Goal: Information Seeking & Learning: Learn about a topic

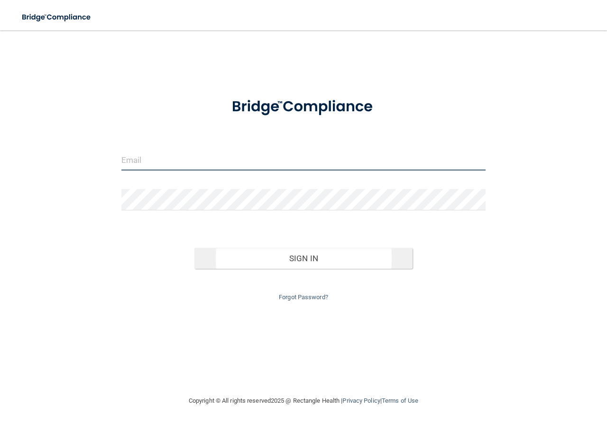
type input "[EMAIL_ADDRESS][DOMAIN_NAME]"
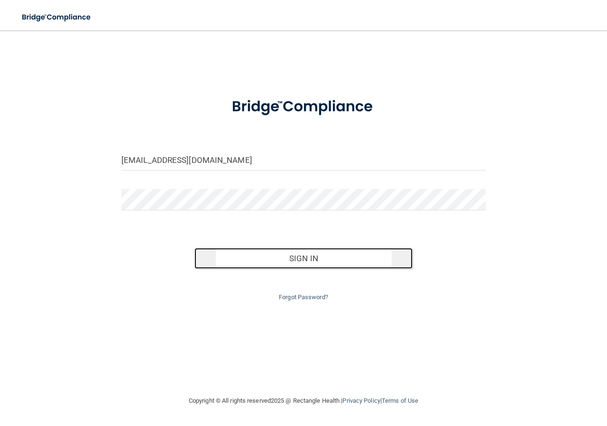
click at [269, 258] on button "Sign In" at bounding box center [304, 258] width 219 height 21
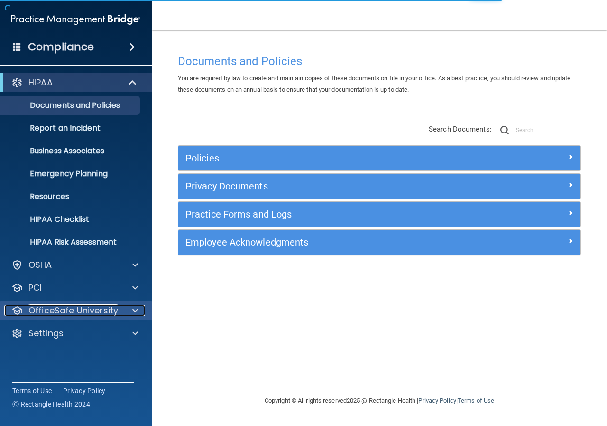
click at [69, 309] on p "OfficeSafe University" at bounding box center [73, 310] width 90 height 11
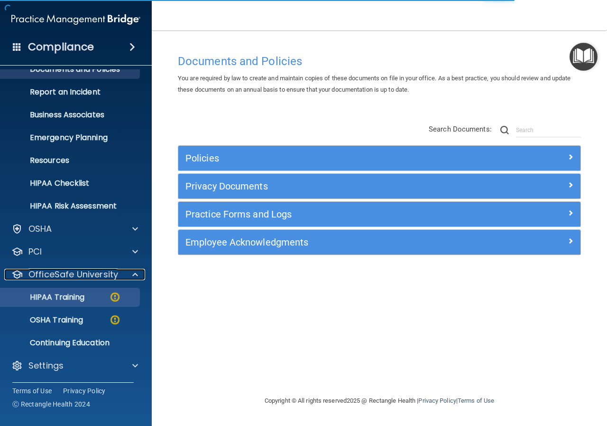
scroll to position [37, 0]
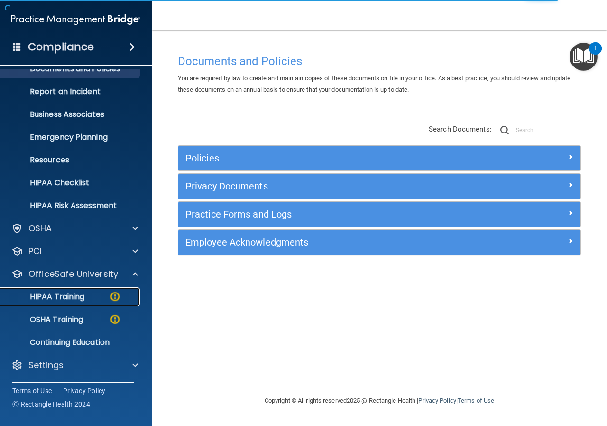
click at [78, 297] on p "HIPAA Training" at bounding box center [45, 296] width 78 height 9
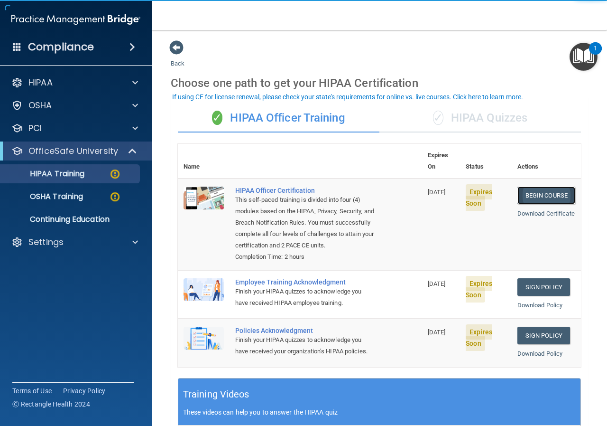
click at [543, 186] on link "Begin Course" at bounding box center [547, 195] width 58 height 18
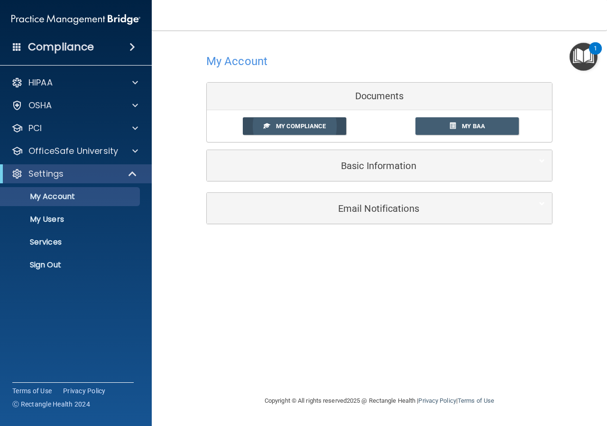
click at [333, 126] on link "My Compliance" at bounding box center [295, 126] width 104 height 18
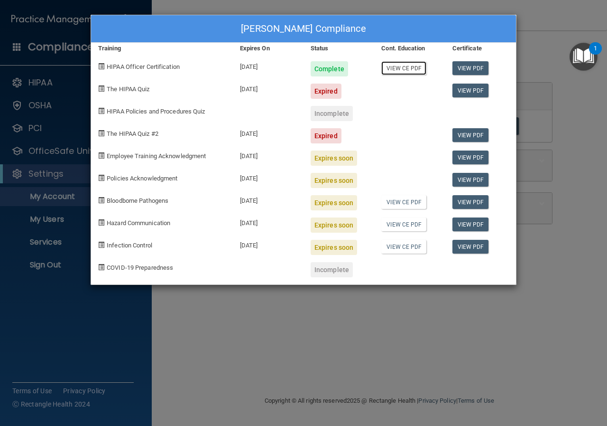
click at [420, 68] on link "View CE PDF" at bounding box center [403, 68] width 45 height 14
click at [482, 62] on link "View PDF" at bounding box center [471, 68] width 37 height 14
click at [474, 154] on link "View PDF" at bounding box center [471, 157] width 37 height 14
click at [334, 158] on div "Expires soon" at bounding box center [334, 157] width 46 height 15
click at [172, 154] on span "Employee Training Acknowledgment" at bounding box center [156, 155] width 99 height 7
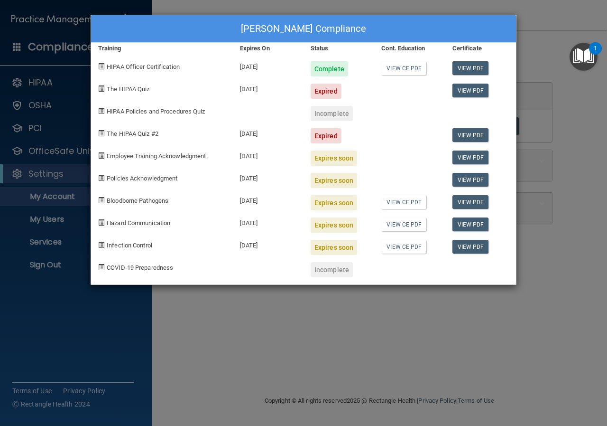
click at [106, 153] on div "Employee Training Acknowledgment" at bounding box center [162, 154] width 142 height 22
click at [585, 198] on div "Danielle Hart's Compliance Training Expires On Status Cont. Education Certifica…" at bounding box center [303, 213] width 607 height 426
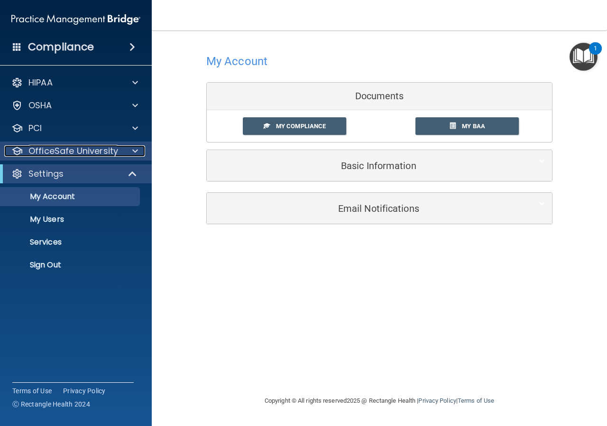
click at [78, 150] on p "OfficeSafe University" at bounding box center [73, 150] width 90 height 11
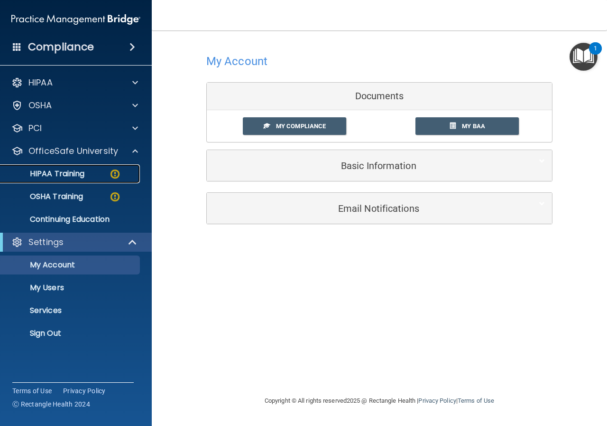
click at [72, 175] on p "HIPAA Training" at bounding box center [45, 173] width 78 height 9
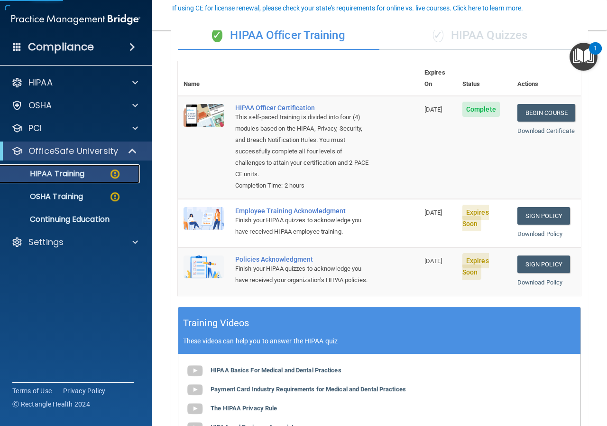
scroll to position [47, 0]
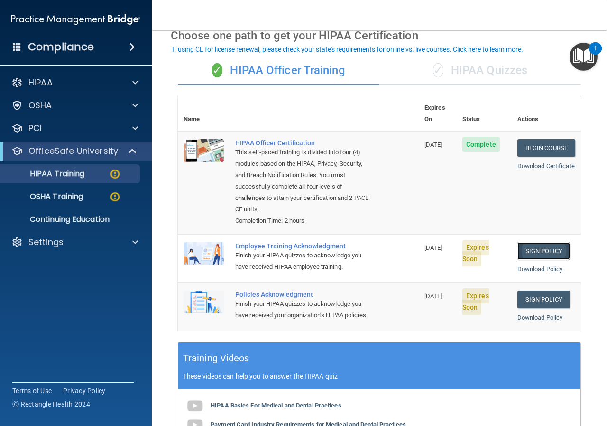
click at [532, 242] on link "Sign Policy" at bounding box center [544, 251] width 53 height 18
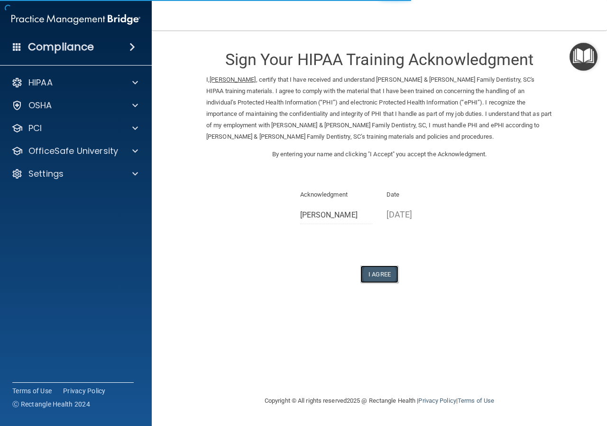
click at [384, 273] on button "I Agree" at bounding box center [380, 274] width 38 height 18
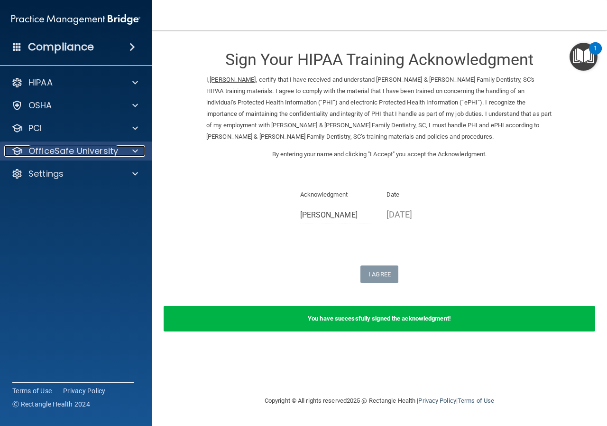
click at [67, 154] on p "OfficeSafe University" at bounding box center [73, 150] width 90 height 11
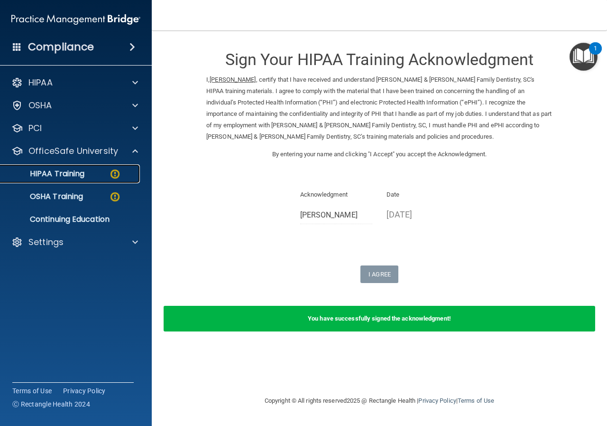
click at [62, 175] on p "HIPAA Training" at bounding box center [45, 173] width 78 height 9
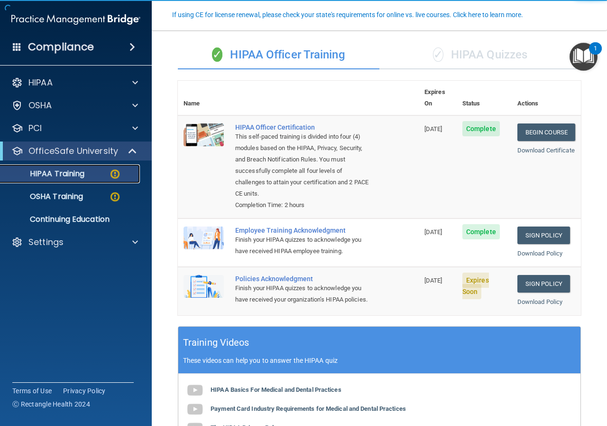
scroll to position [142, 0]
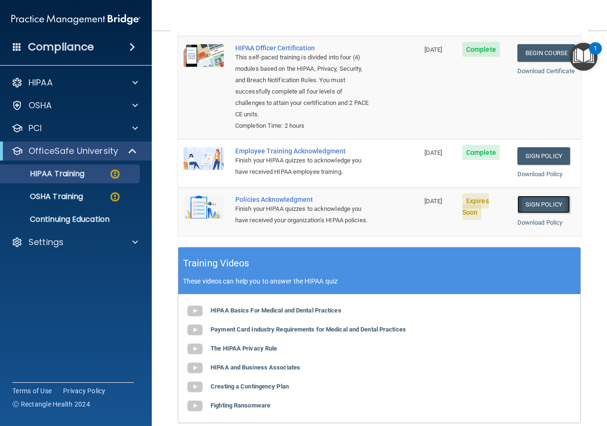
click at [537, 197] on link "Sign Policy" at bounding box center [544, 204] width 53 height 18
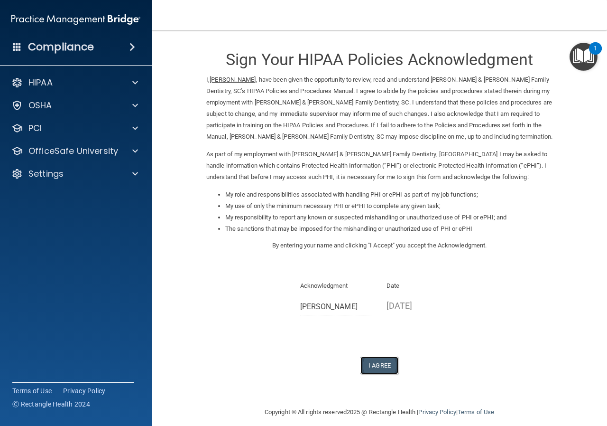
click at [376, 365] on button "I Agree" at bounding box center [380, 365] width 38 height 18
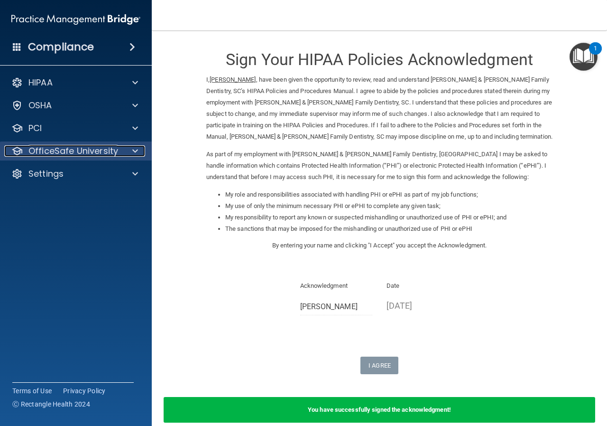
click at [126, 150] on div at bounding box center [134, 150] width 24 height 11
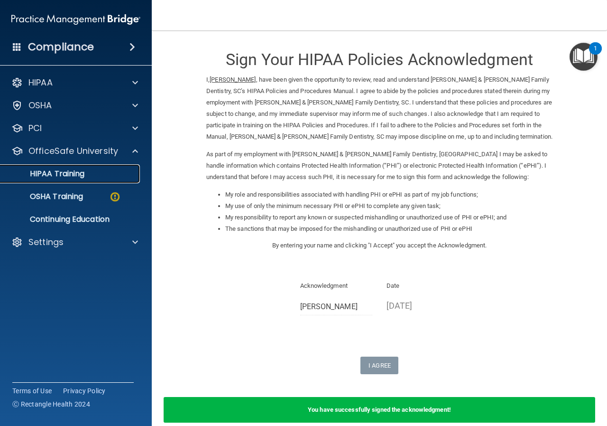
click at [100, 172] on div "HIPAA Training" at bounding box center [71, 173] width 130 height 9
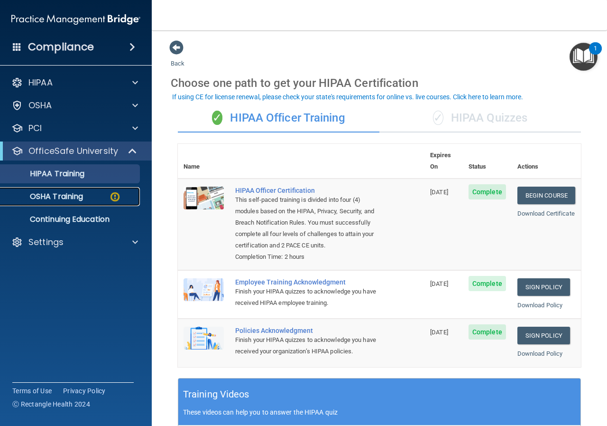
click at [80, 200] on p "OSHA Training" at bounding box center [44, 196] width 77 height 9
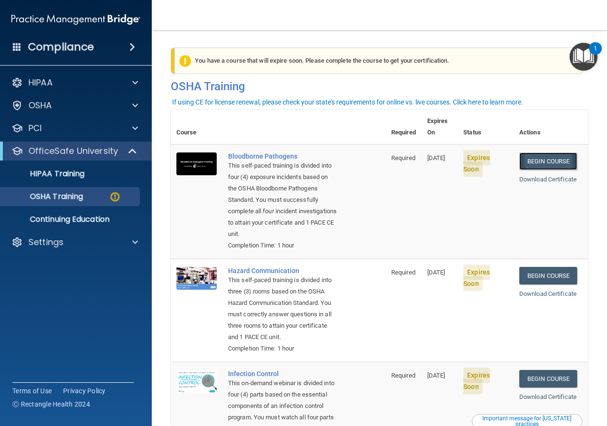
click at [536, 152] on link "Begin Course" at bounding box center [549, 161] width 58 height 18
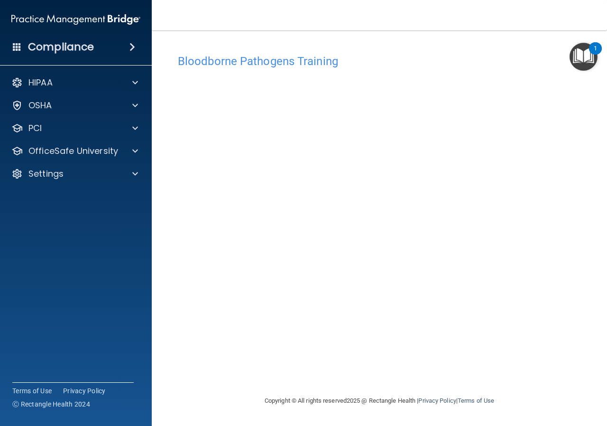
click at [431, 64] on h4 "Bloodborne Pathogens Training" at bounding box center [379, 61] width 403 height 12
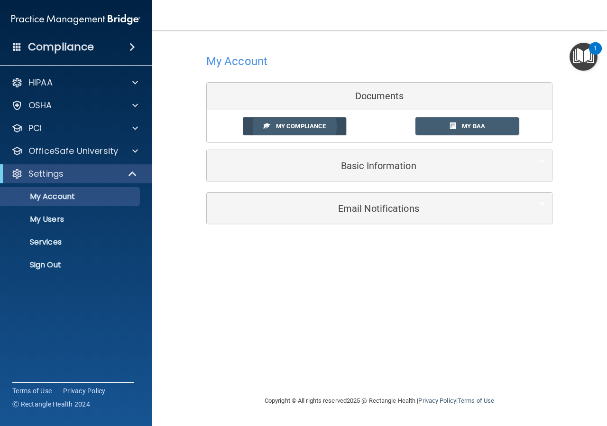
click at [320, 122] on link "My Compliance" at bounding box center [295, 126] width 104 height 18
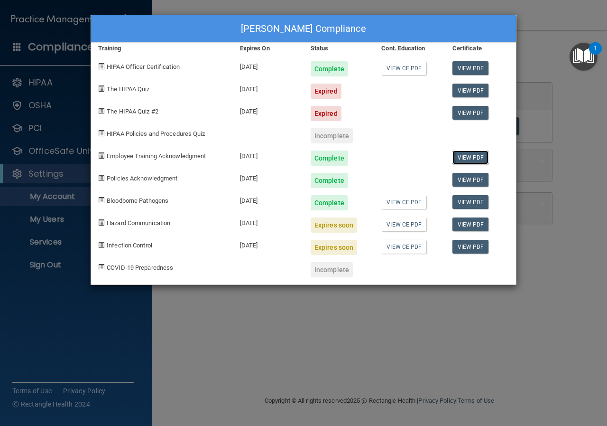
click at [461, 155] on link "View PDF" at bounding box center [471, 157] width 37 height 14
click at [472, 180] on link "View PDF" at bounding box center [471, 180] width 37 height 14
click at [476, 203] on link "View PDF" at bounding box center [471, 202] width 37 height 14
click at [557, 151] on div "Danielle Hart's Compliance Training Expires On Status Cont. Education Certifica…" at bounding box center [303, 213] width 607 height 426
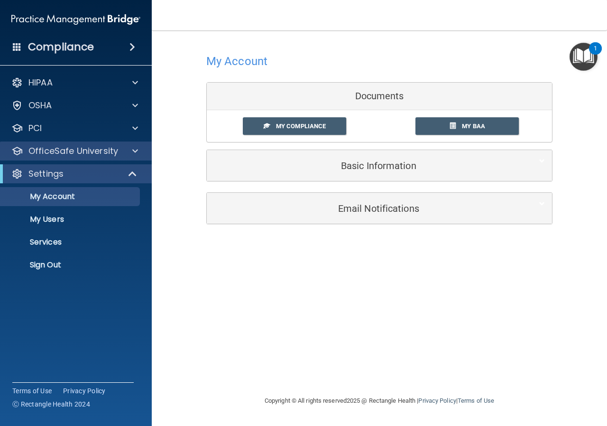
click at [57, 158] on div "OfficeSafe University" at bounding box center [76, 150] width 152 height 19
click at [137, 155] on span at bounding box center [135, 150] width 6 height 11
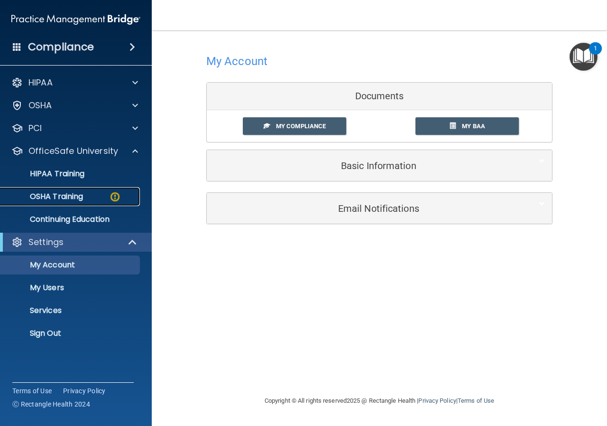
click at [53, 198] on p "OSHA Training" at bounding box center [44, 196] width 77 height 9
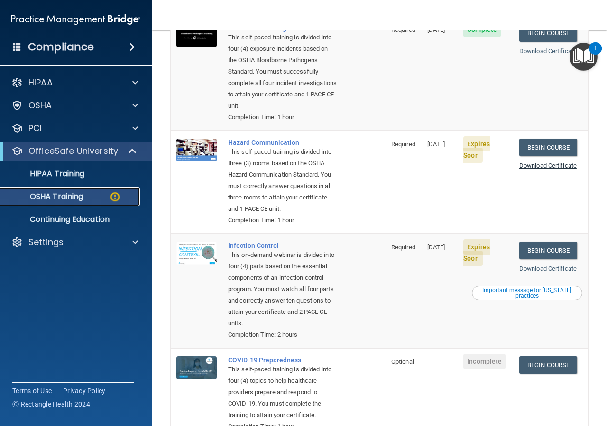
scroll to position [142, 0]
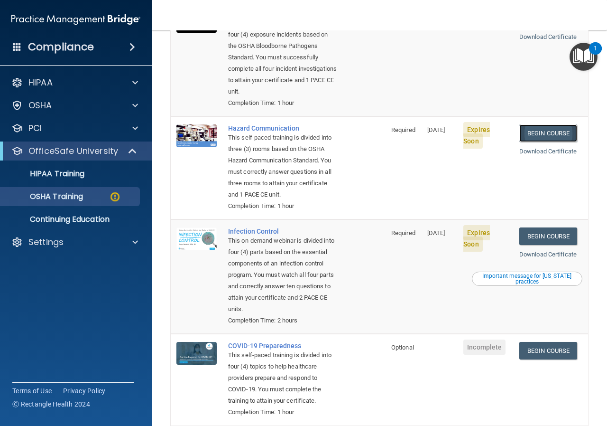
click at [532, 133] on link "Begin Course" at bounding box center [549, 133] width 58 height 18
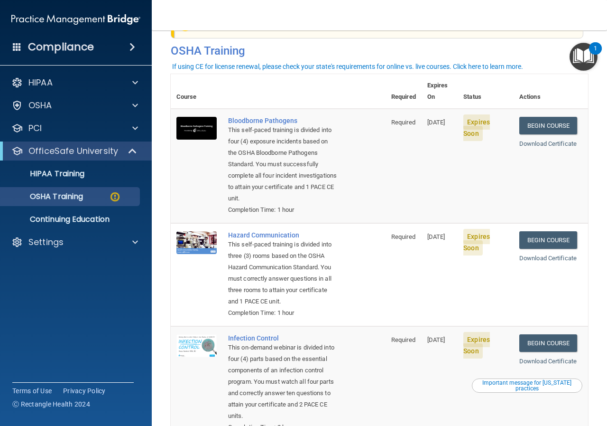
scroll to position [95, 0]
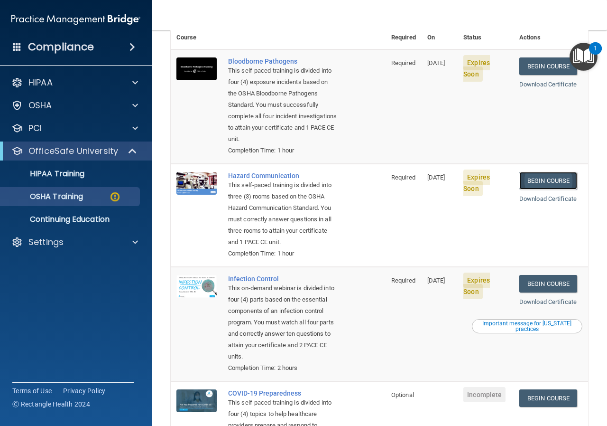
click at [533, 176] on link "Begin Course" at bounding box center [549, 181] width 58 height 18
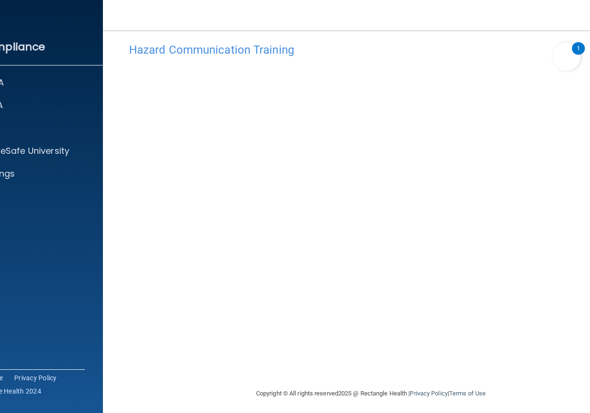
scroll to position [15, 0]
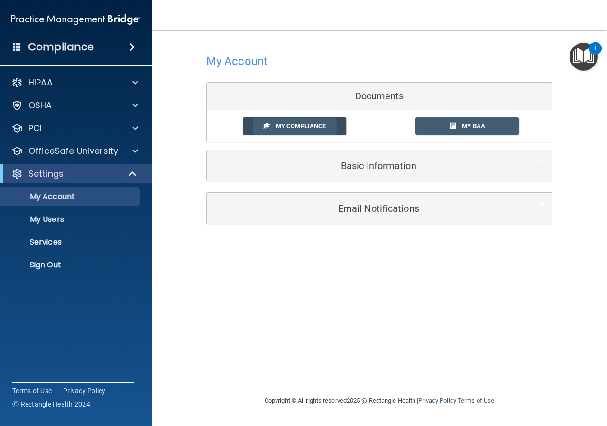
click at [301, 127] on span "My Compliance" at bounding box center [301, 125] width 50 height 7
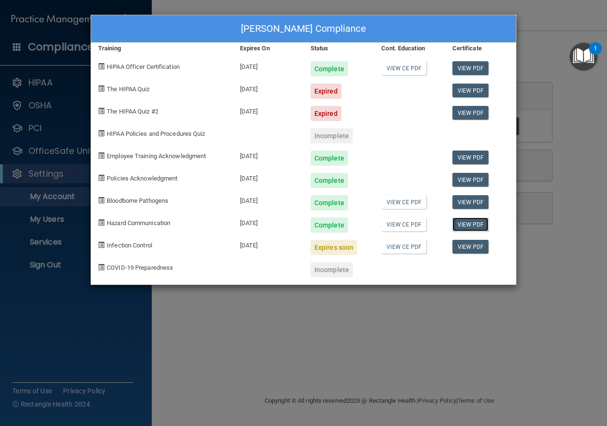
click at [477, 221] on link "View PDF" at bounding box center [471, 224] width 37 height 14
click at [569, 139] on div "Danielle Hart's Compliance Training Expires On Status Cont. Education Certifica…" at bounding box center [303, 213] width 607 height 426
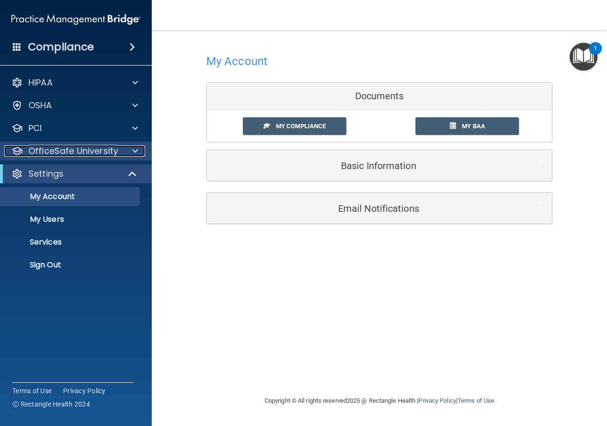
click at [65, 153] on p "OfficeSafe University" at bounding box center [73, 150] width 90 height 11
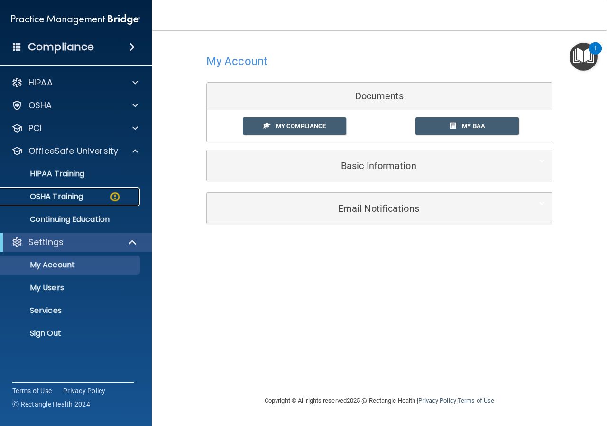
click at [65, 190] on link "OSHA Training" at bounding box center [65, 196] width 149 height 19
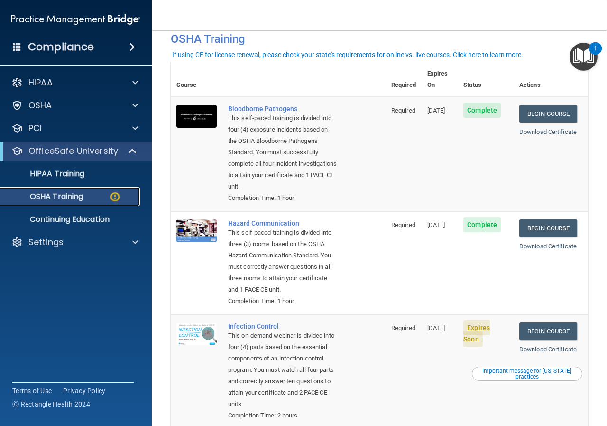
scroll to position [142, 0]
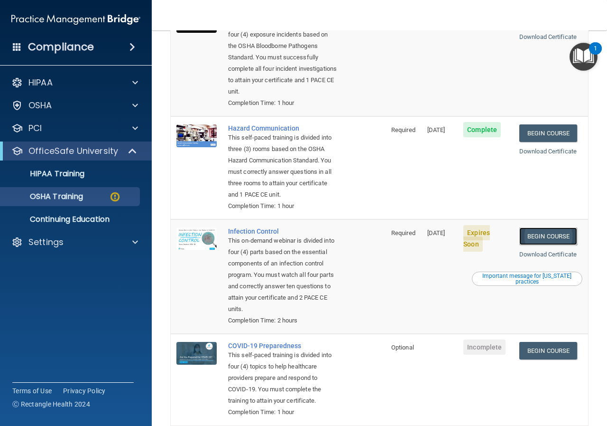
click at [548, 245] on link "Begin Course" at bounding box center [549, 236] width 58 height 18
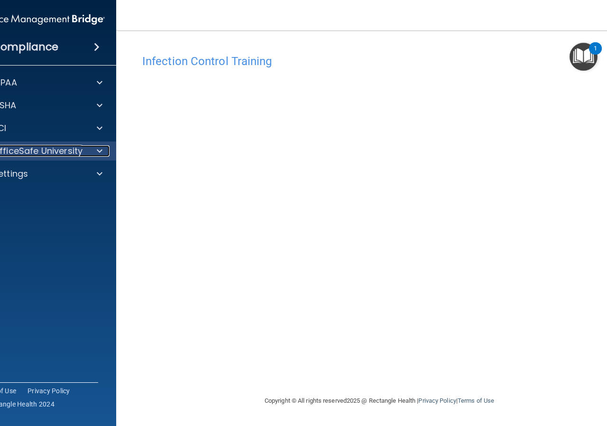
click at [49, 152] on p "OfficeSafe University" at bounding box center [38, 150] width 90 height 11
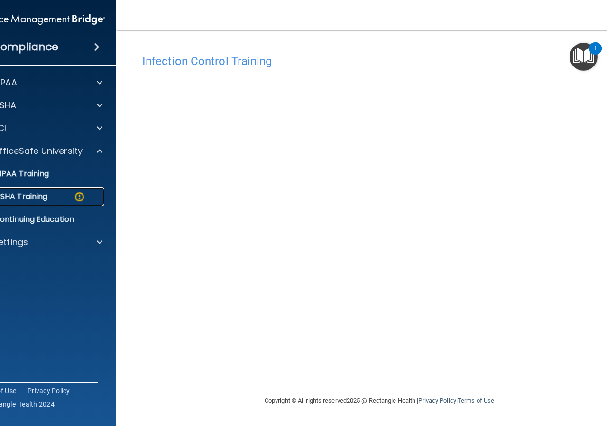
click at [21, 196] on p "OSHA Training" at bounding box center [9, 196] width 77 height 9
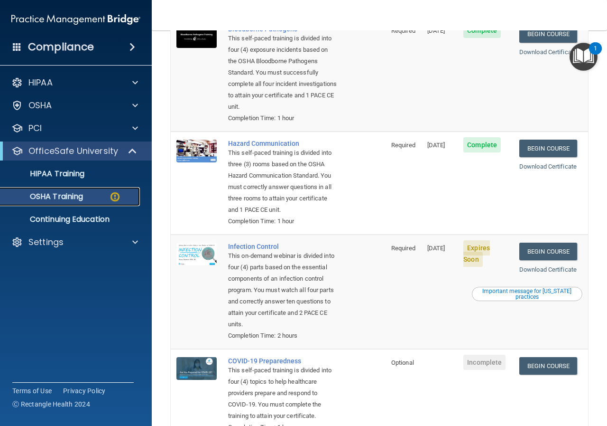
scroll to position [190, 0]
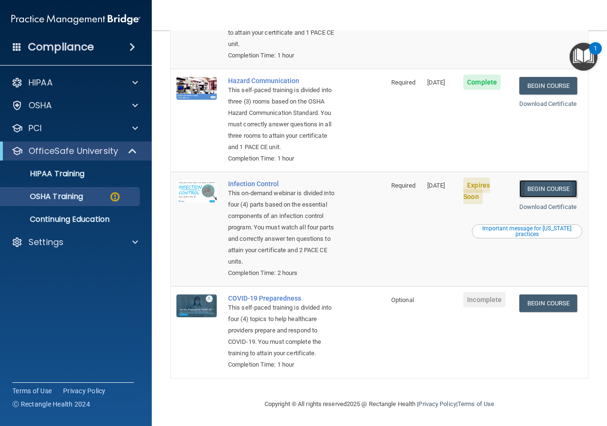
click at [546, 197] on link "Begin Course" at bounding box center [549, 189] width 58 height 18
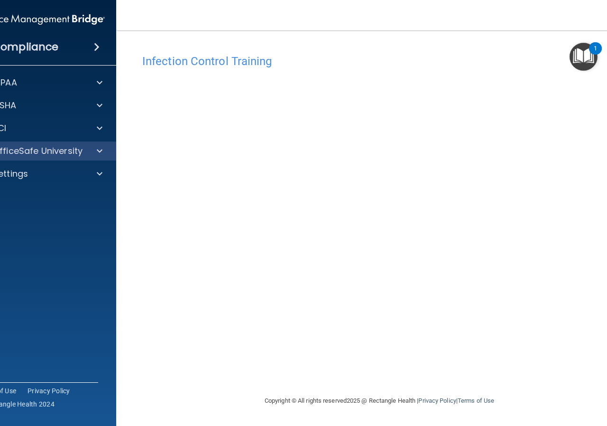
click at [56, 144] on div "OfficeSafe University" at bounding box center [40, 150] width 152 height 19
click at [69, 155] on p "OfficeSafe University" at bounding box center [38, 150] width 90 height 11
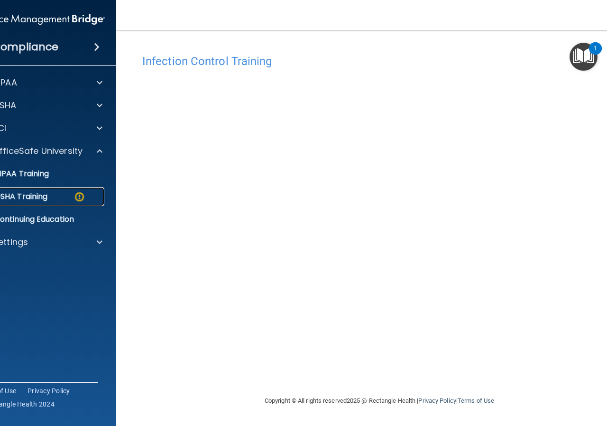
click at [43, 195] on p "OSHA Training" at bounding box center [9, 196] width 77 height 9
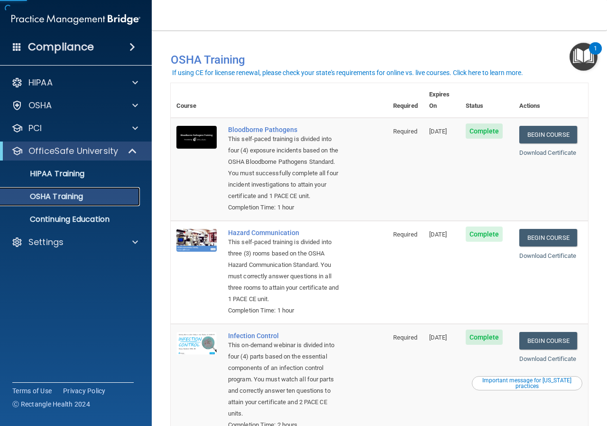
scroll to position [189, 0]
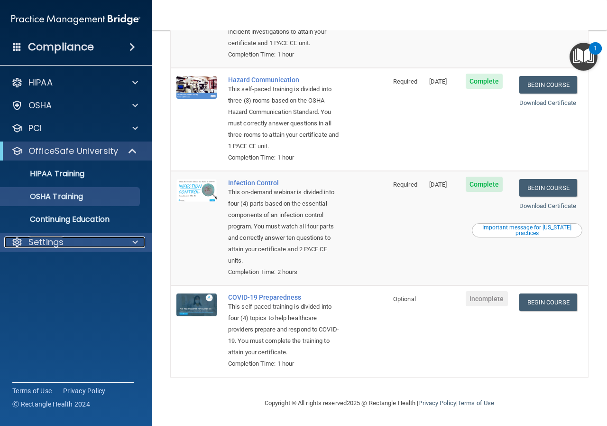
click at [56, 244] on p "Settings" at bounding box center [45, 241] width 35 height 11
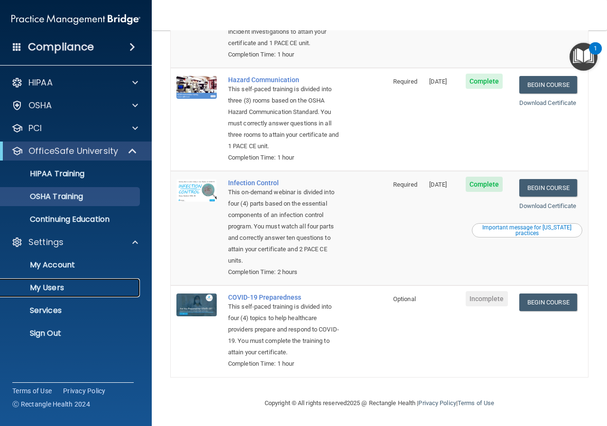
click at [68, 287] on p "My Users" at bounding box center [71, 287] width 130 height 9
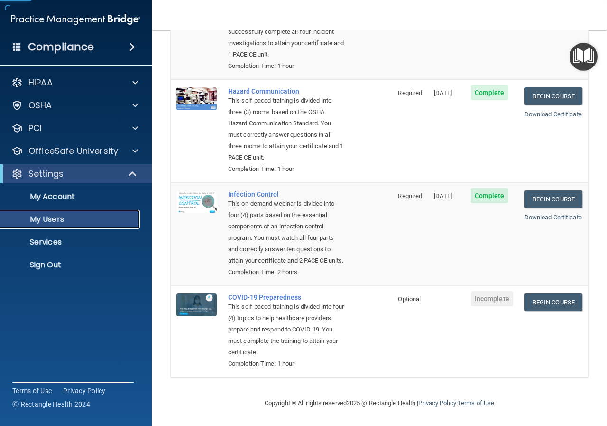
scroll to position [178, 0]
select select "20"
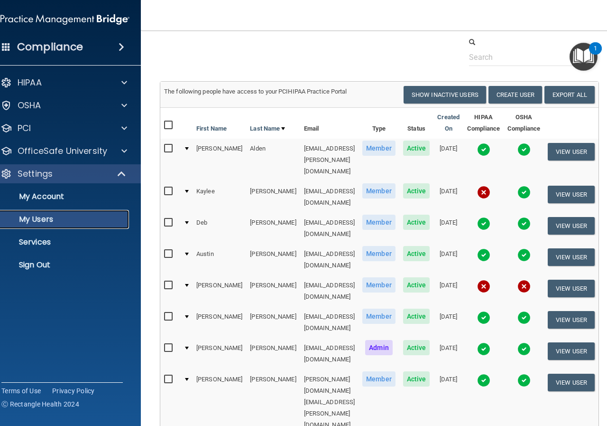
scroll to position [47, 0]
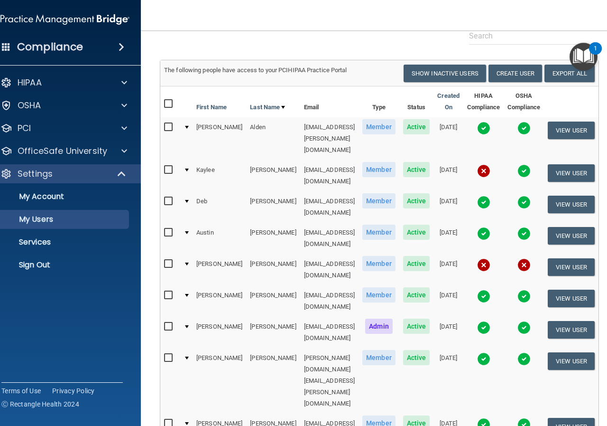
click at [481, 128] on img at bounding box center [483, 127] width 13 height 13
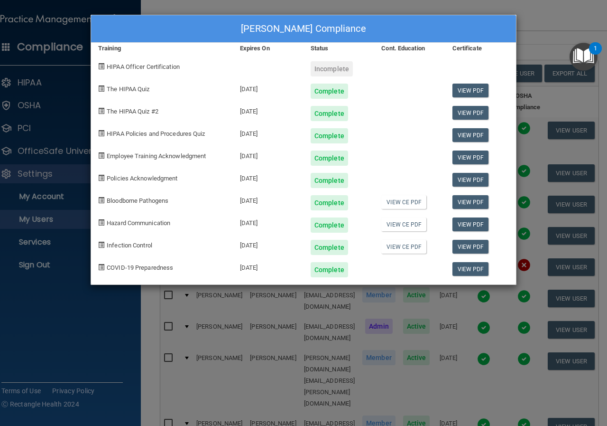
click at [545, 29] on div "[PERSON_NAME] Compliance Training Expires On Status Cont. Education Certificate…" at bounding box center [303, 213] width 607 height 426
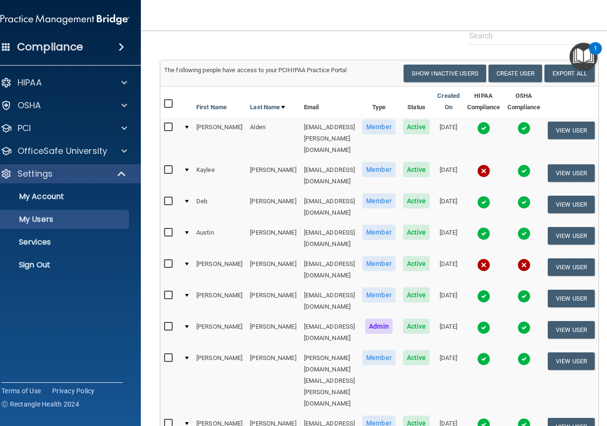
click at [485, 164] on img at bounding box center [483, 170] width 13 height 13
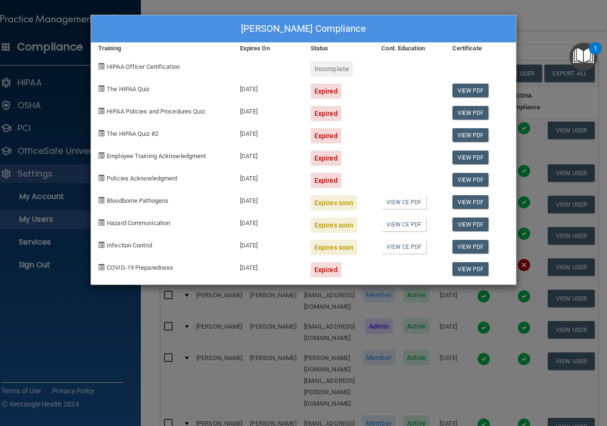
click at [555, 23] on div "Kaylee Arnold's Compliance Training Expires On Status Cont. Education Certifica…" at bounding box center [303, 213] width 607 height 426
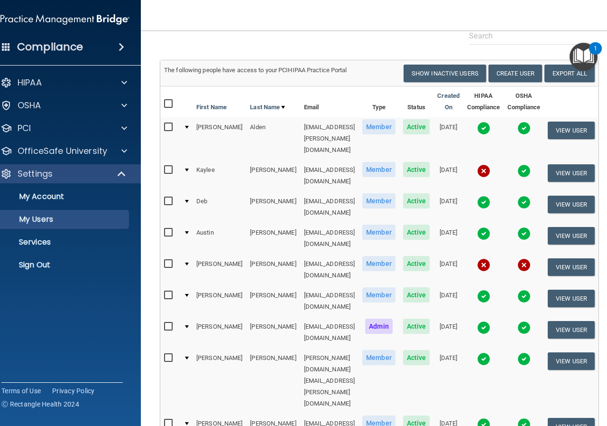
click at [485, 195] on img at bounding box center [483, 201] width 13 height 13
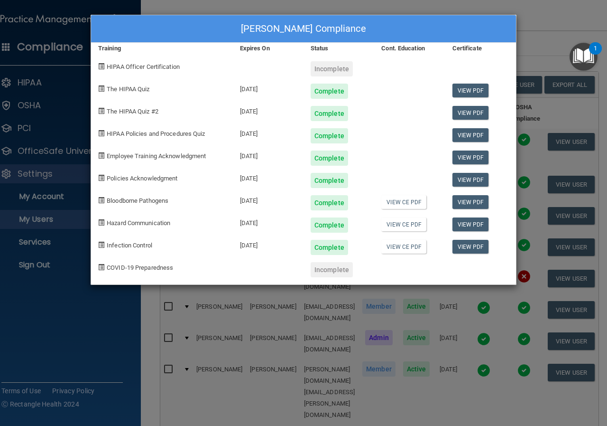
click at [546, 22] on div "Deb Buzzell's Compliance Training Expires On Status Cont. Education Certificate…" at bounding box center [303, 213] width 607 height 426
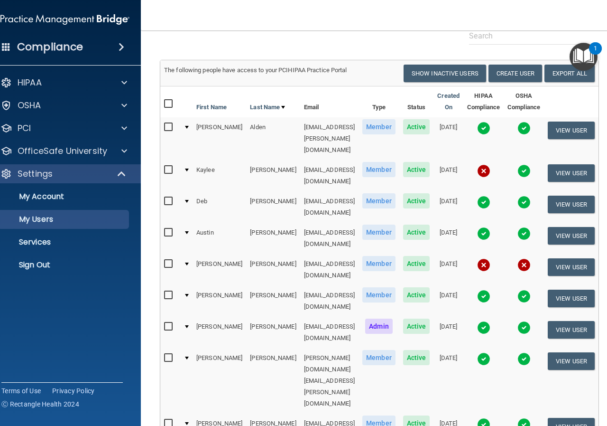
click at [484, 227] on img at bounding box center [483, 233] width 13 height 13
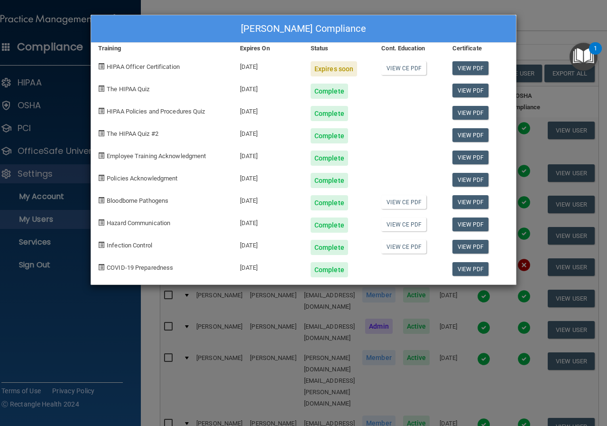
click at [548, 43] on div "Austin Davies's Compliance Training Expires On Status Cont. Education Certifica…" at bounding box center [303, 213] width 607 height 426
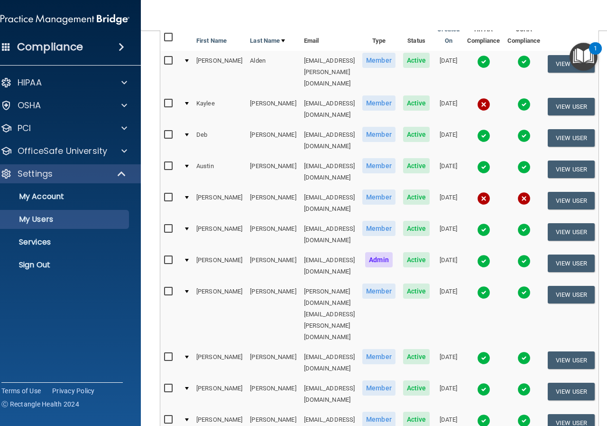
scroll to position [142, 0]
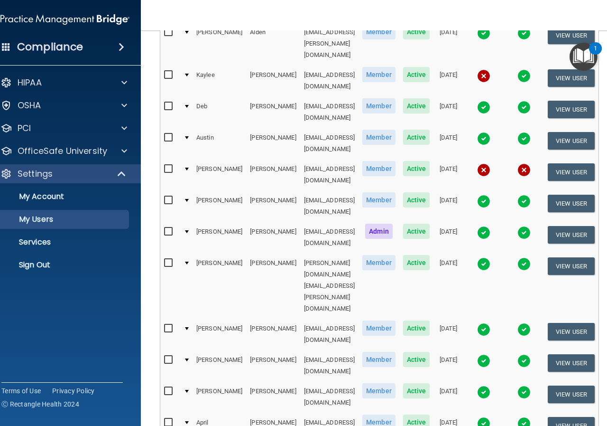
click at [483, 163] on img at bounding box center [483, 169] width 13 height 13
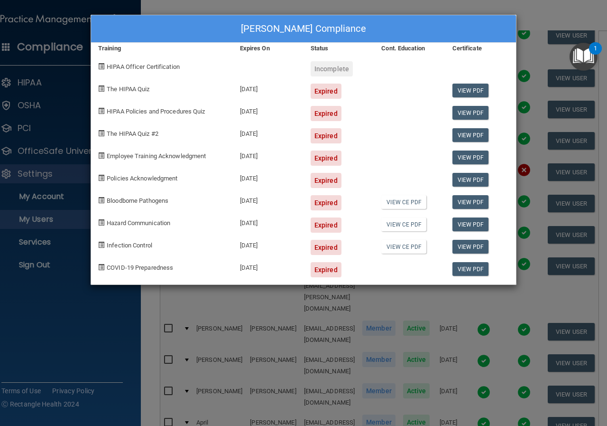
click at [527, 19] on div "Connie Frain's Compliance Training Expires On Status Cont. Education Certificat…" at bounding box center [303, 213] width 607 height 426
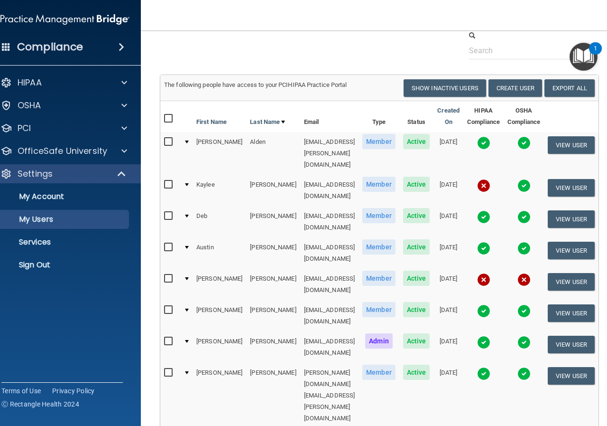
scroll to position [95, 0]
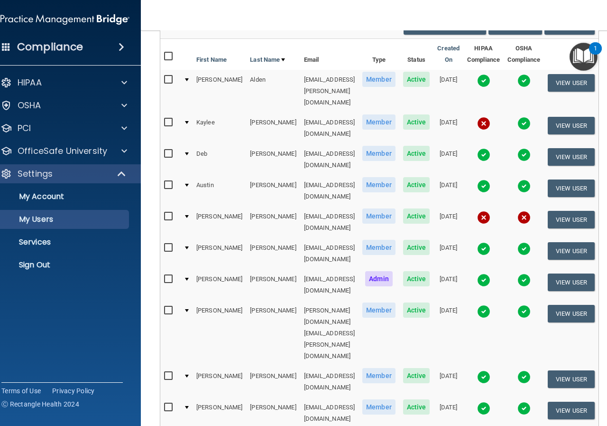
click at [482, 242] on img at bounding box center [483, 248] width 13 height 13
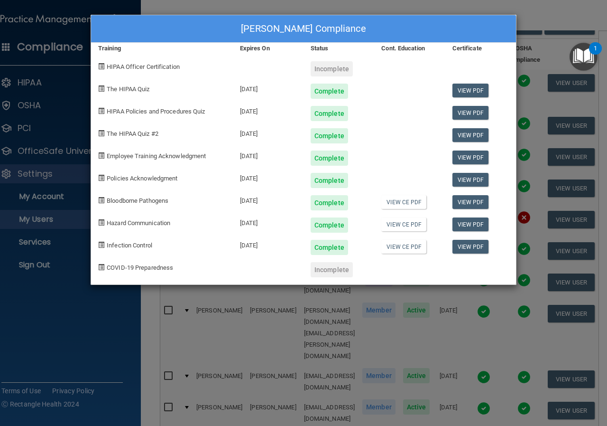
click at [551, 19] on div "Shantal Groskreutz's Compliance Training Expires On Status Cont. Education Cert…" at bounding box center [303, 213] width 607 height 426
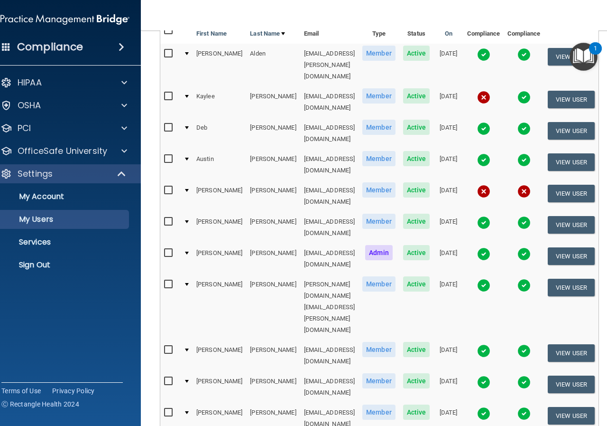
scroll to position [142, 0]
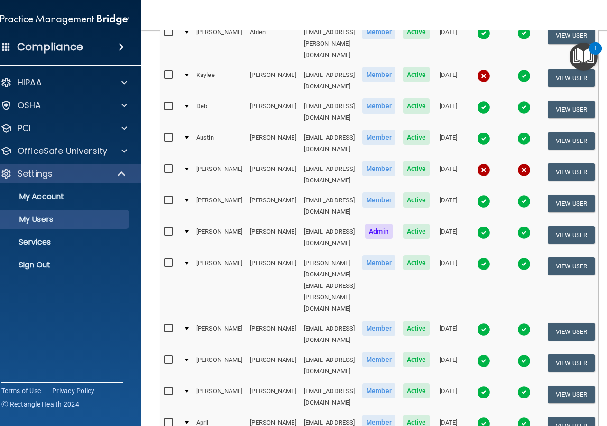
click at [480, 226] on img at bounding box center [483, 232] width 13 height 13
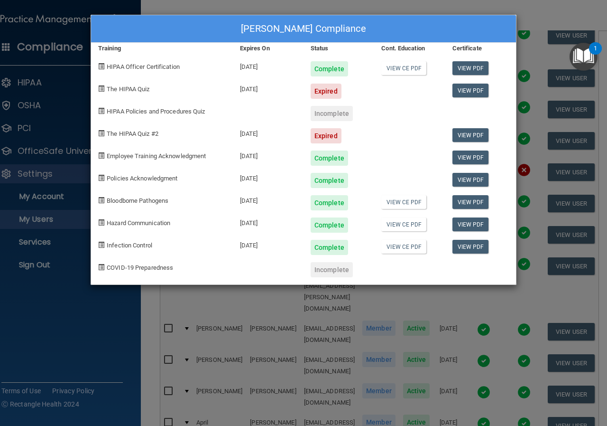
click at [561, 10] on div "Danielle Hart's Compliance Training Expires On Status Cont. Education Certifica…" at bounding box center [303, 213] width 607 height 426
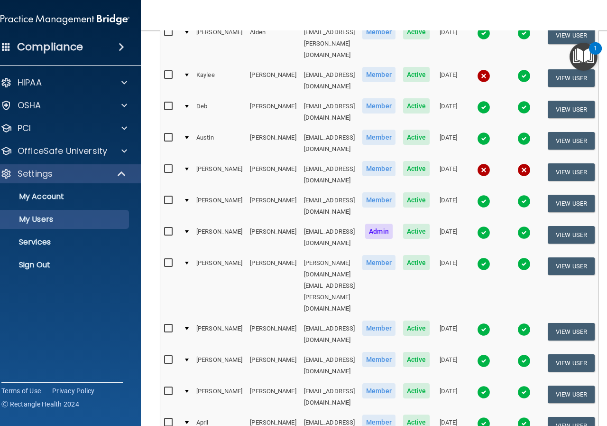
click at [489, 226] on img at bounding box center [483, 232] width 13 height 13
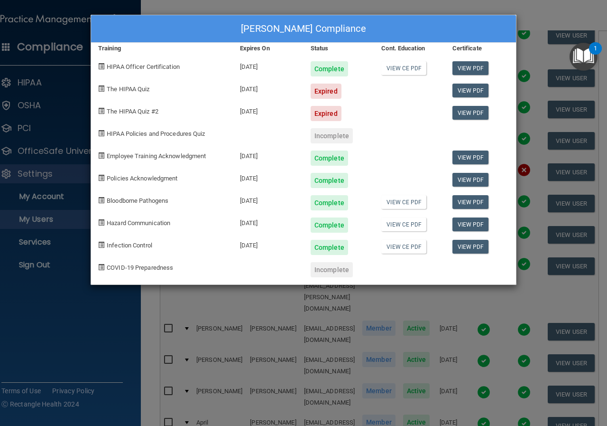
click at [575, 13] on div "Danielle Hart's Compliance Training Expires On Status Cont. Education Certifica…" at bounding box center [303, 213] width 607 height 426
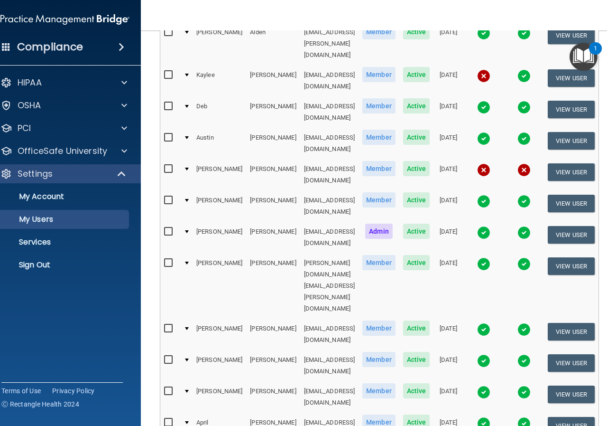
click at [483, 257] on img at bounding box center [483, 263] width 13 height 13
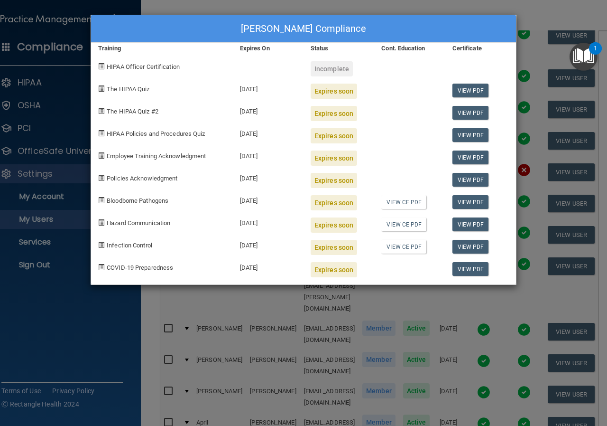
click at [565, 11] on div "Brian Hart's Compliance Training Expires On Status Cont. Education Certificate …" at bounding box center [303, 213] width 607 height 426
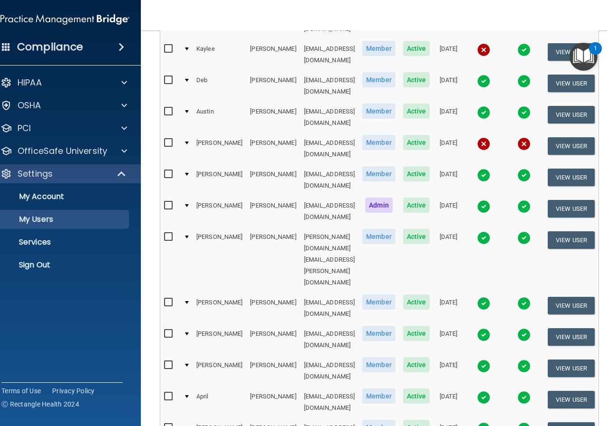
scroll to position [190, 0]
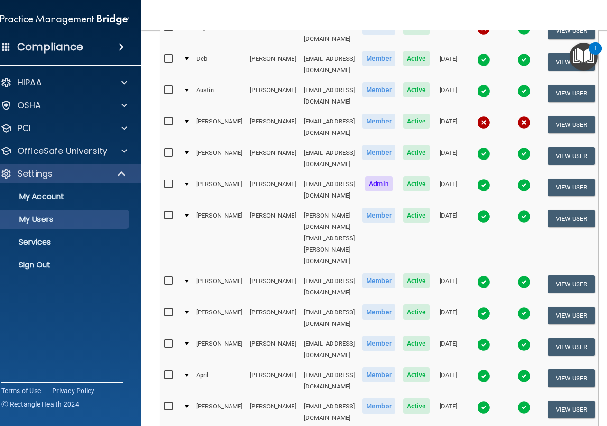
click at [486, 275] on img at bounding box center [483, 281] width 13 height 13
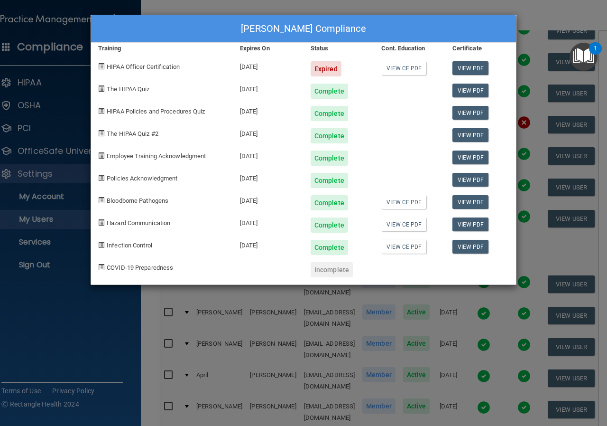
click at [539, 22] on div "Cynthia Henke's Compliance Training Expires On Status Cont. Education Certifica…" at bounding box center [303, 213] width 607 height 426
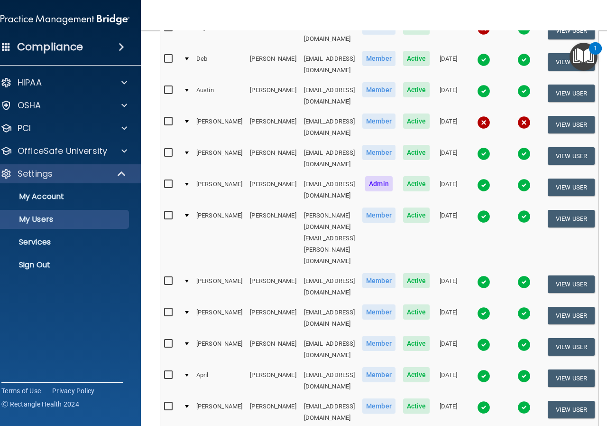
scroll to position [237, 0]
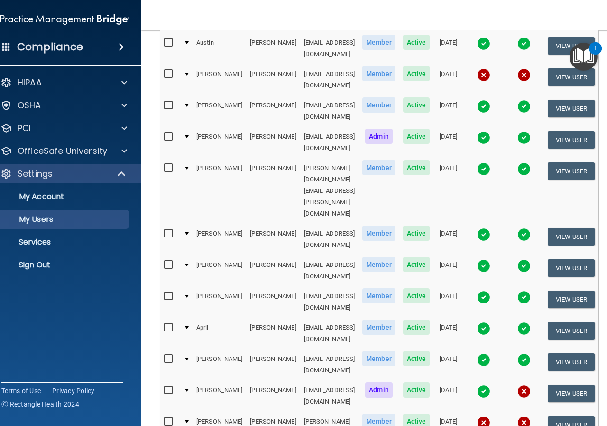
click at [486, 259] on img at bounding box center [483, 265] width 13 height 13
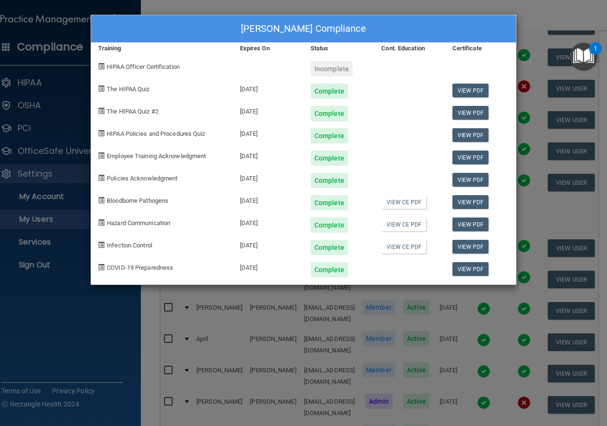
click at [548, 15] on div "Alex Hoefs's Compliance Training Expires On Status Cont. Education Certificate …" at bounding box center [303, 213] width 607 height 426
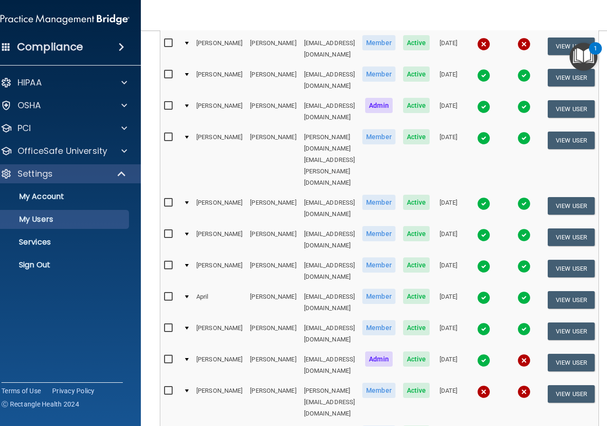
scroll to position [285, 0]
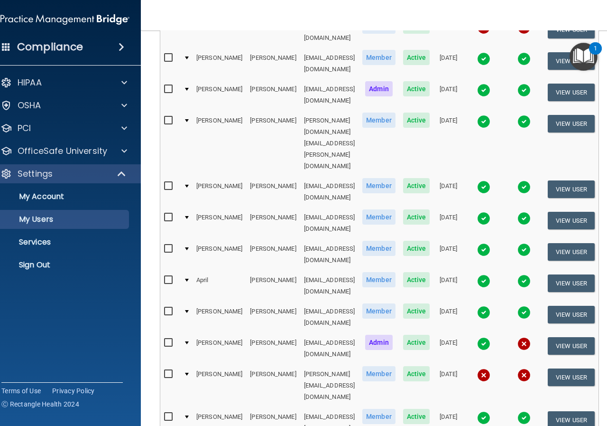
click at [481, 243] on img at bounding box center [483, 249] width 13 height 13
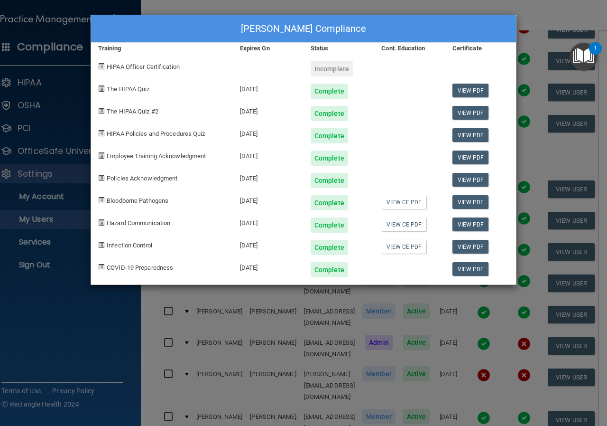
click at [558, 13] on div "Diana Klump's Compliance Training Expires On Status Cont. Education Certificate…" at bounding box center [303, 213] width 607 height 426
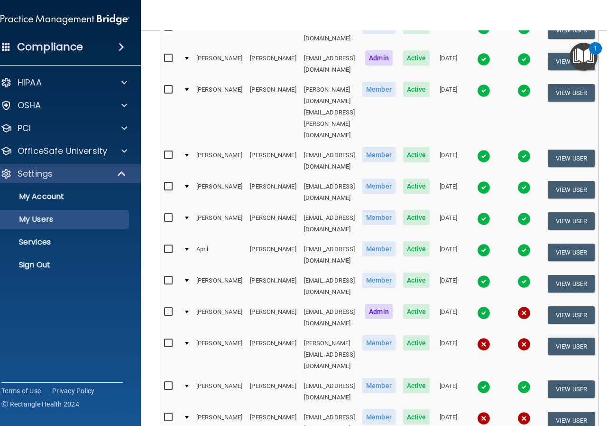
scroll to position [332, 0]
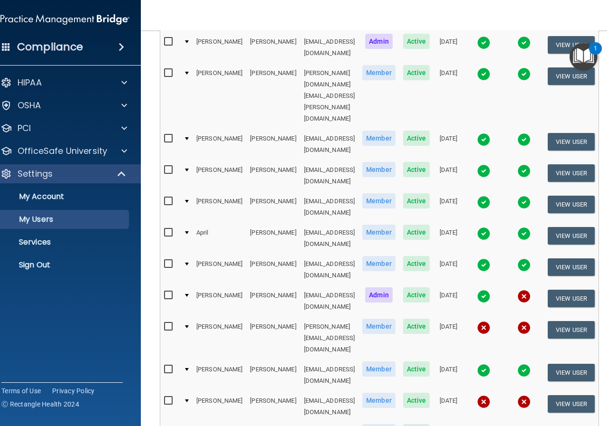
click at [488, 227] on img at bounding box center [483, 233] width 13 height 13
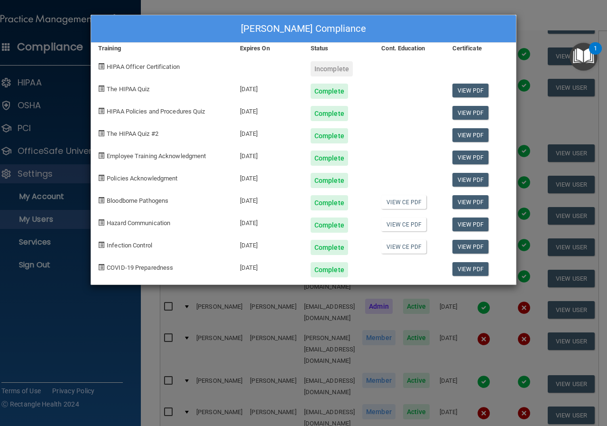
click at [536, 17] on div "April Lovelace's Compliance Training Expires On Status Cont. Education Certific…" at bounding box center [303, 213] width 607 height 426
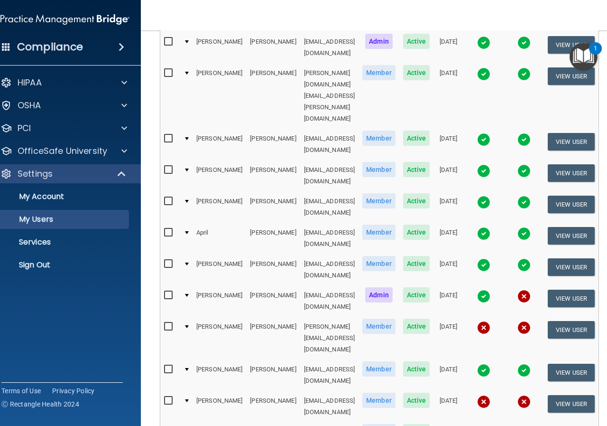
click at [485, 258] on img at bounding box center [483, 264] width 13 height 13
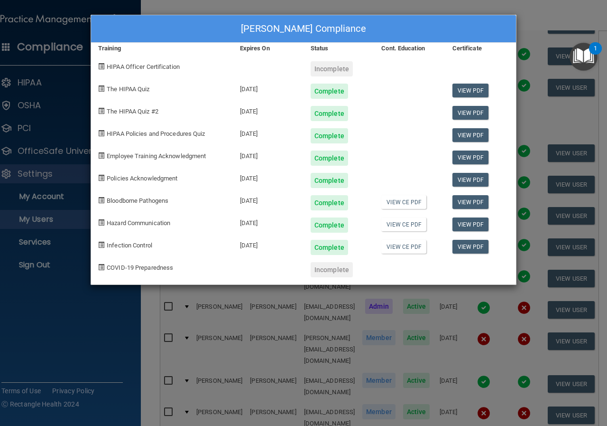
click at [565, 10] on div "Ashley Moll's Compliance Training Expires On Status Cont. Education Certificate…" at bounding box center [303, 213] width 607 height 426
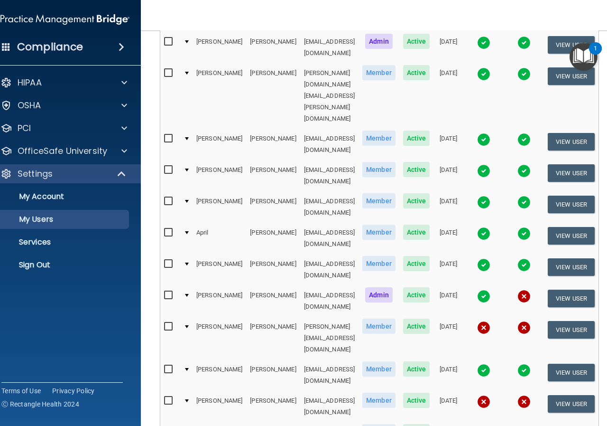
click at [485, 289] on img at bounding box center [483, 295] width 13 height 13
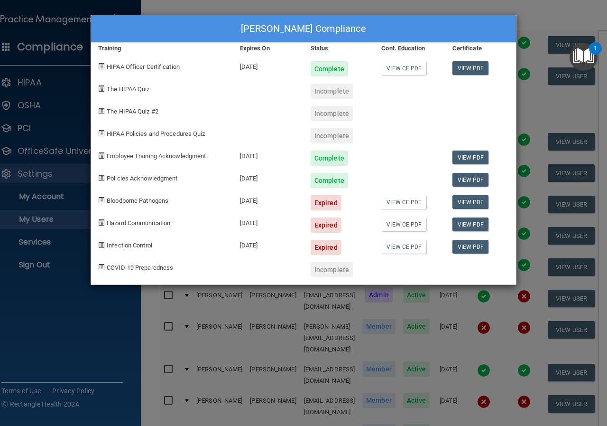
click at [541, 23] on div "Tara Olson's Compliance Training Expires On Status Cont. Education Certificate …" at bounding box center [303, 213] width 607 height 426
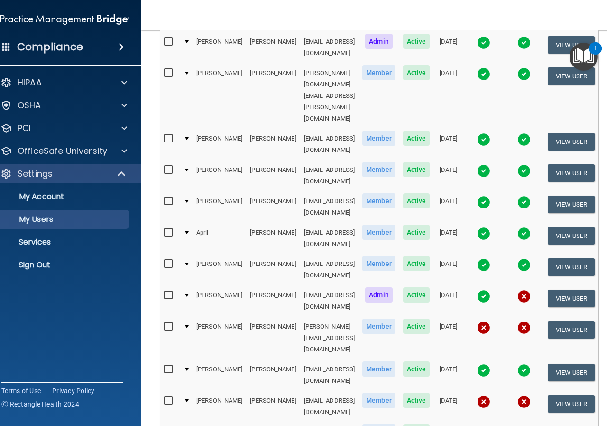
click at [488, 321] on img at bounding box center [483, 327] width 13 height 13
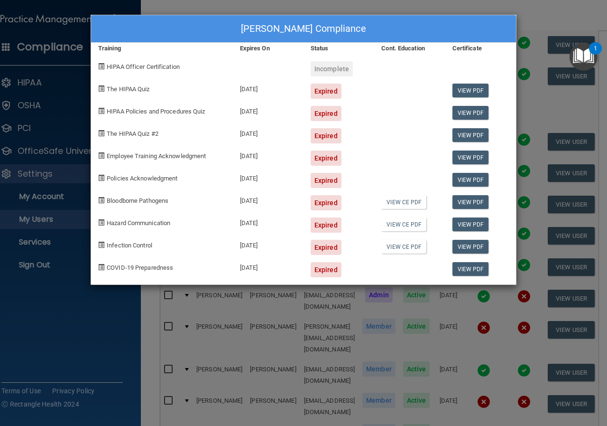
click at [551, 11] on div "Matt Olson's Compliance Training Expires On Status Cont. Education Certificate …" at bounding box center [303, 213] width 607 height 426
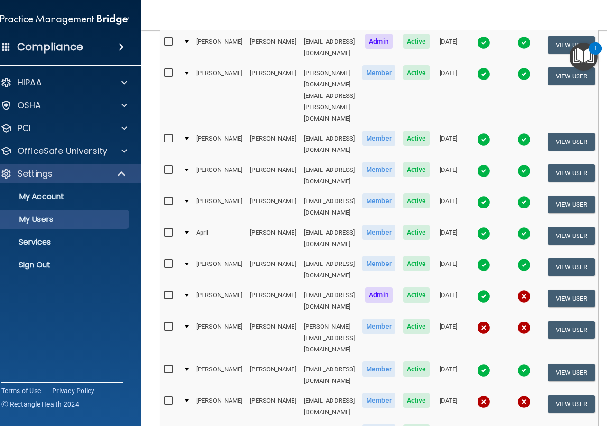
click at [483, 363] on img at bounding box center [483, 369] width 13 height 13
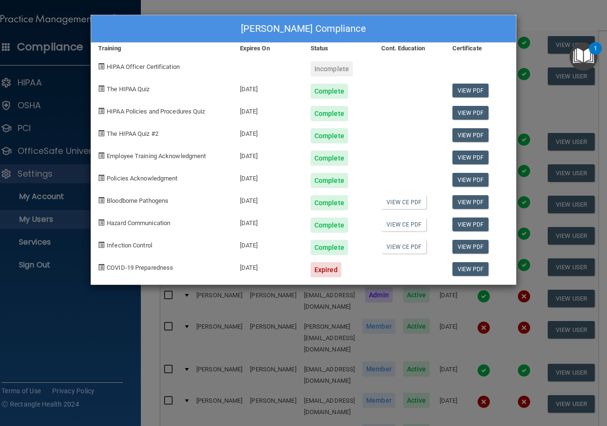
click at [531, 20] on div "Sara Pickens's Compliance Training Expires On Status Cont. Education Certificat…" at bounding box center [303, 213] width 607 height 426
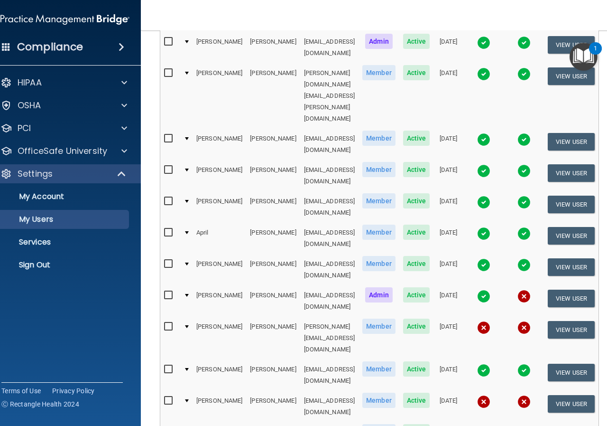
click at [487, 363] on img at bounding box center [483, 369] width 13 height 13
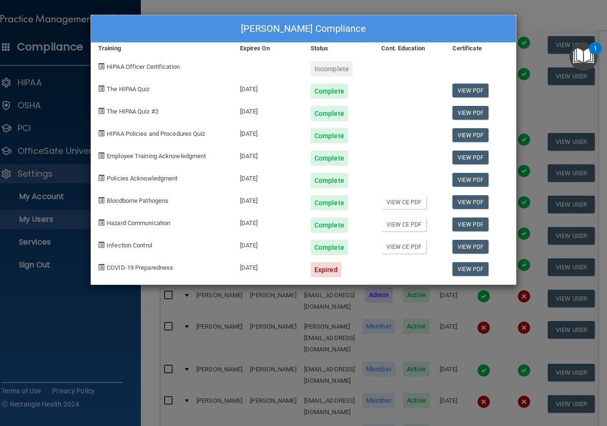
click at [569, 19] on div "Sara Pickens's Compliance Training Expires On Status Cont. Education Certificat…" at bounding box center [303, 213] width 607 height 426
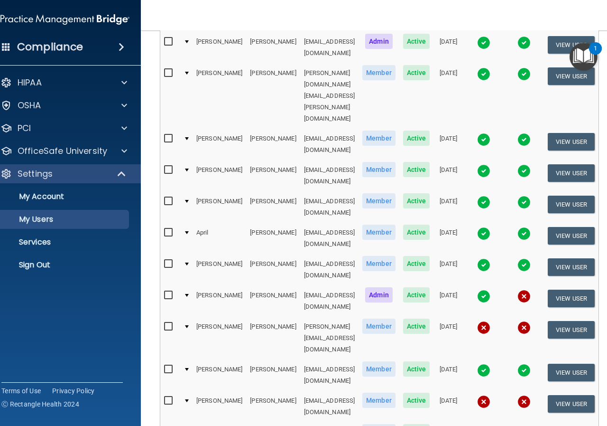
click at [486, 395] on img at bounding box center [483, 401] width 13 height 13
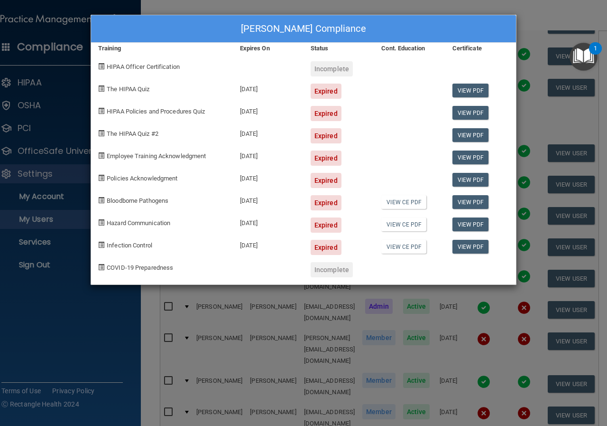
click at [542, 22] on div "Lonnie Roth's Compliance Training Expires On Status Cont. Education Certificate…" at bounding box center [303, 213] width 607 height 426
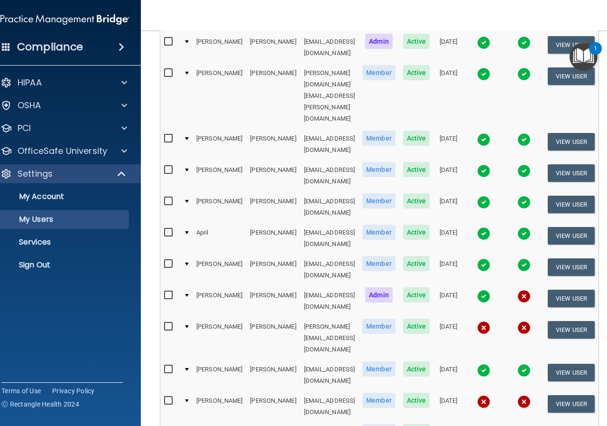
click at [482, 425] on img at bounding box center [483, 432] width 13 height 13
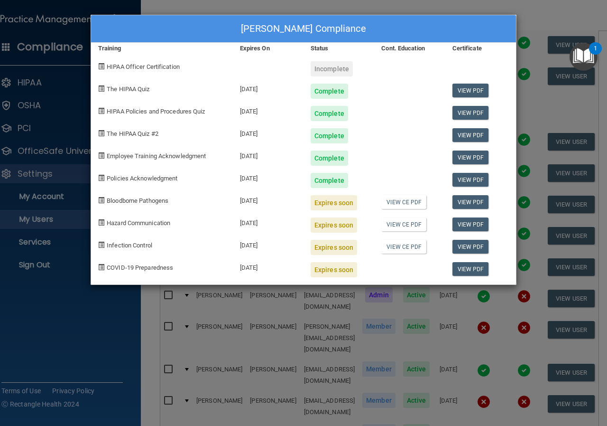
click at [555, 15] on div "Renee Sainsbury's Compliance Training Expires On Status Cont. Education Certifi…" at bounding box center [303, 213] width 607 height 426
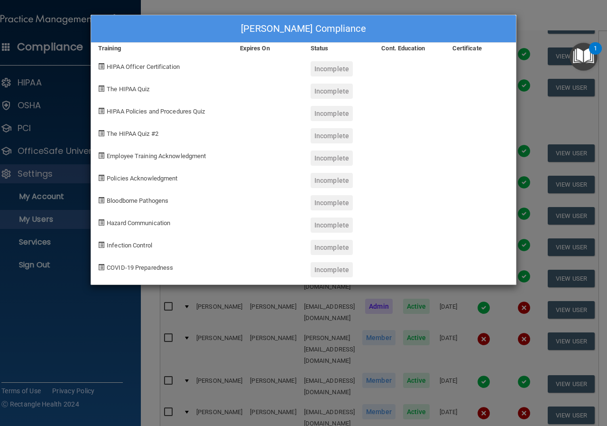
click at [541, 13] on div "Kelly Sanderson's Compliance Training Expires On Status Cont. Education Certifi…" at bounding box center [303, 213] width 607 height 426
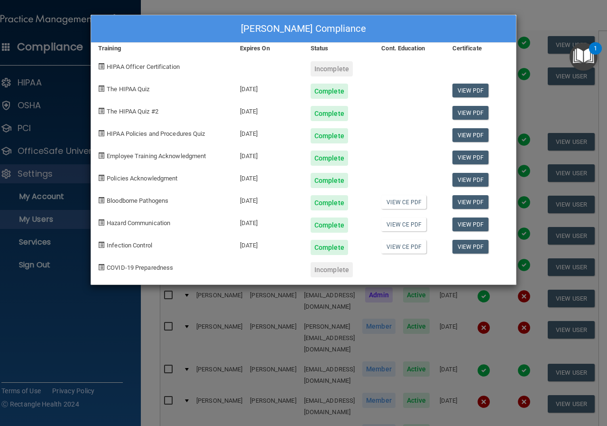
click at [551, 13] on div "Hali Simonson's Compliance Training Expires On Status Cont. Education Certifica…" at bounding box center [303, 213] width 607 height 426
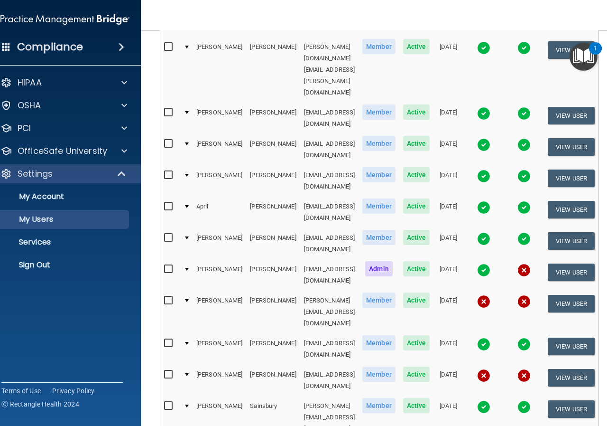
scroll to position [379, 0]
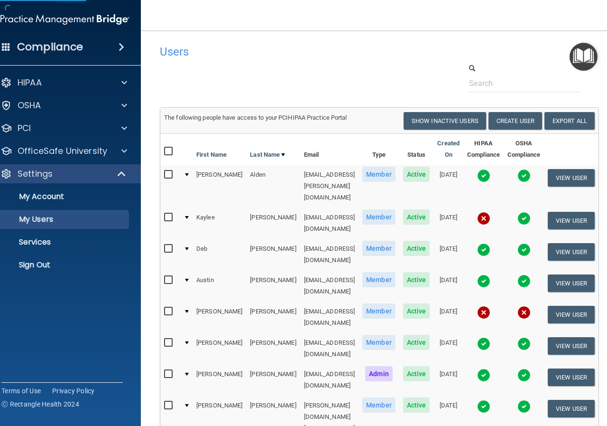
select select "20"
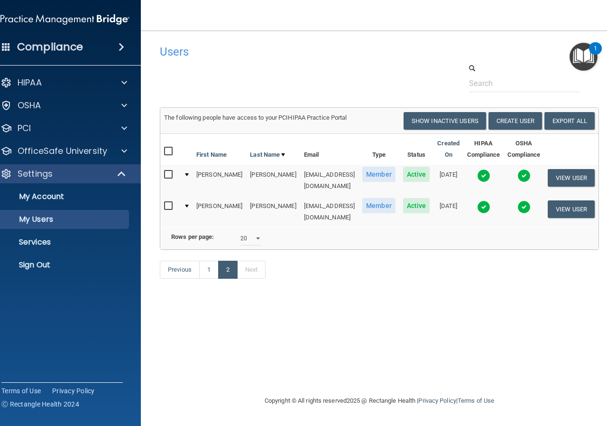
click at [477, 173] on img at bounding box center [483, 175] width 13 height 13
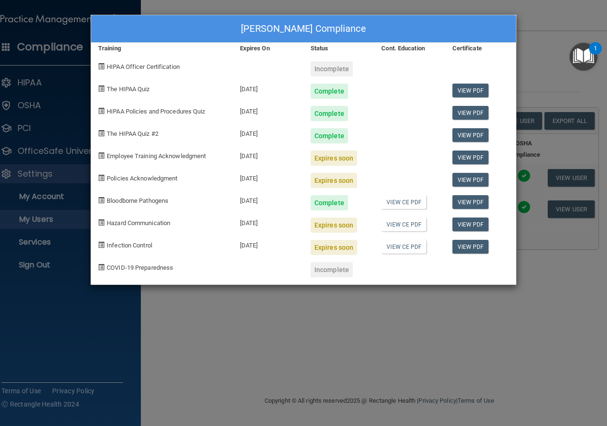
click at [530, 53] on div "Barb Steuck's Compliance Training Expires On Status Cont. Education Certificate…" at bounding box center [303, 213] width 607 height 426
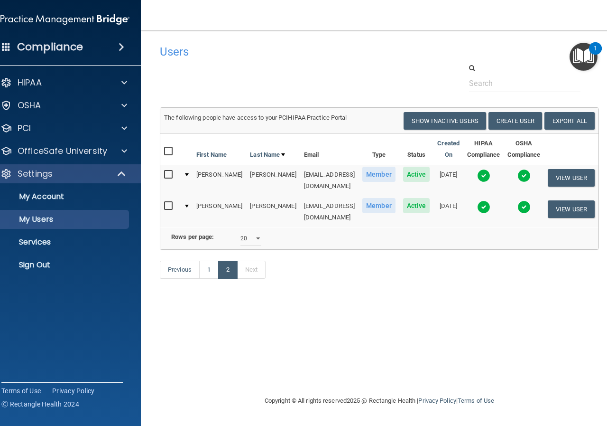
click at [482, 204] on img at bounding box center [483, 206] width 13 height 13
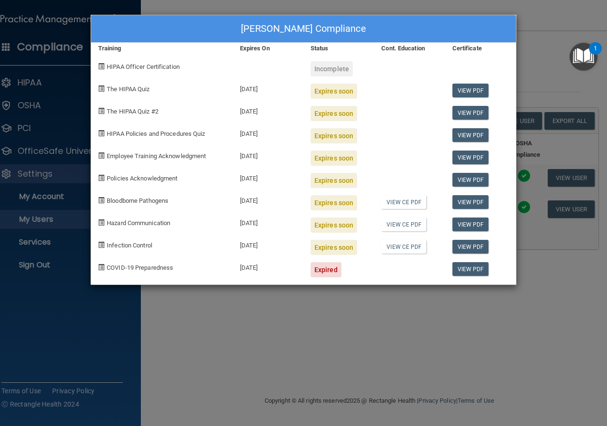
click at [531, 68] on div "Renee Swanson's Compliance Training Expires On Status Cont. Education Certifica…" at bounding box center [303, 213] width 607 height 426
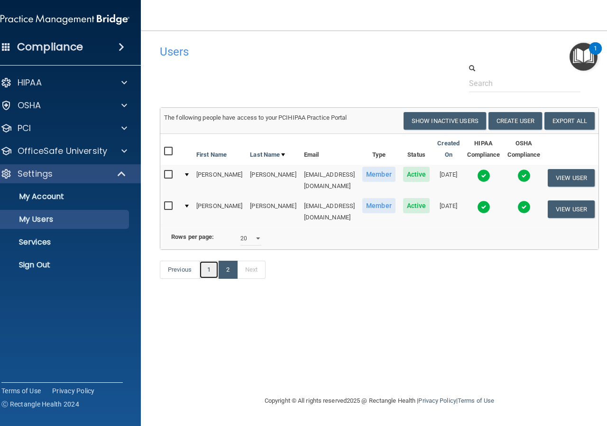
click at [207, 276] on link "1" at bounding box center [208, 269] width 19 height 18
select select "20"
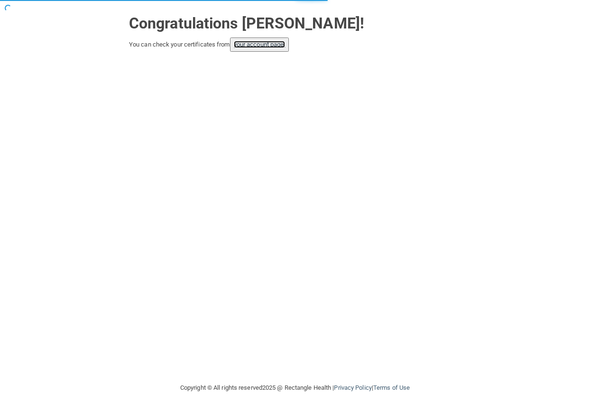
click at [274, 46] on link "your account page!" at bounding box center [260, 44] width 52 height 7
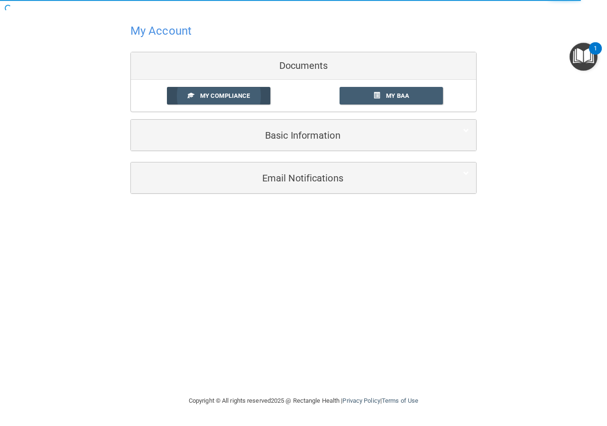
click at [260, 91] on link "My Compliance" at bounding box center [219, 96] width 104 height 18
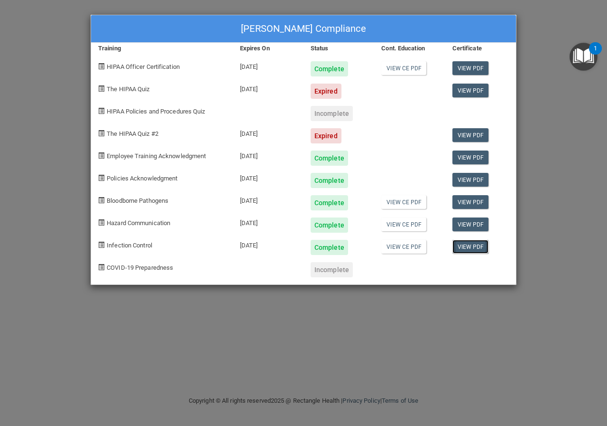
click at [461, 250] on link "View PDF" at bounding box center [471, 247] width 37 height 14
click at [367, 321] on div "Danielle Hart's Compliance Training Expires On Status Cont. Education Certifica…" at bounding box center [303, 213] width 607 height 426
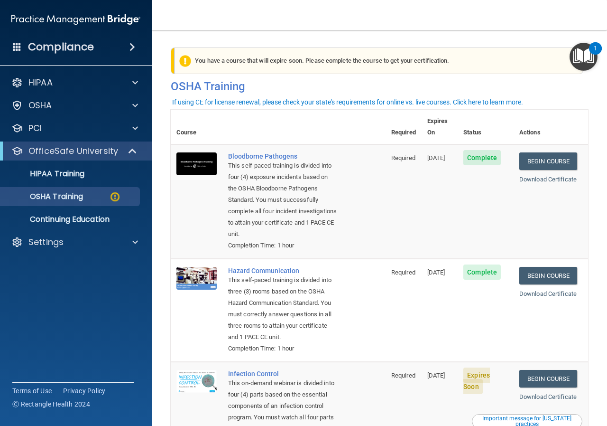
drag, startPoint x: 92, startPoint y: 248, endPoint x: 94, endPoint y: 257, distance: 9.3
click at [91, 248] on div "Settings" at bounding box center [76, 241] width 152 height 19
click at [32, 236] on p "Settings" at bounding box center [45, 241] width 35 height 11
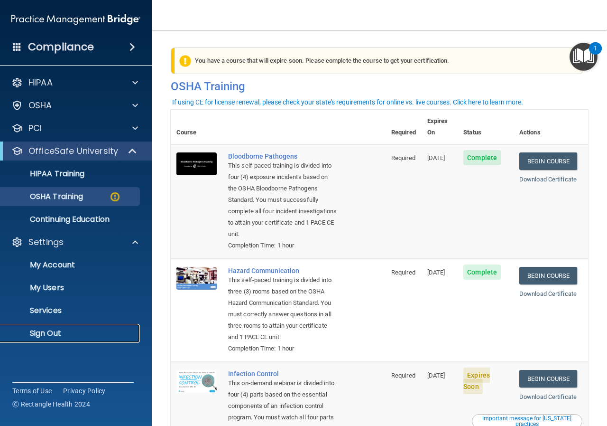
click at [57, 330] on p "Sign Out" at bounding box center [71, 332] width 130 height 9
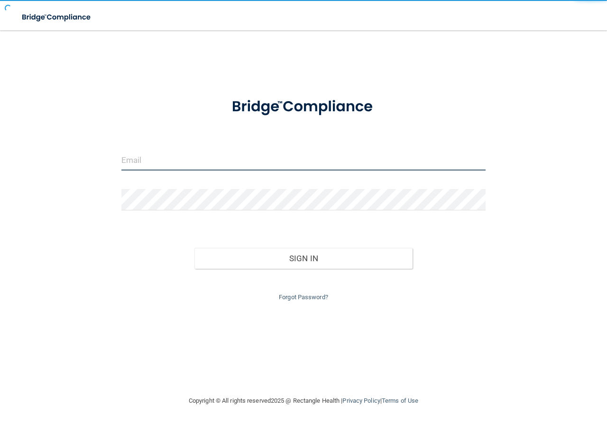
type input "[EMAIL_ADDRESS][DOMAIN_NAME]"
